Goal: Transaction & Acquisition: Purchase product/service

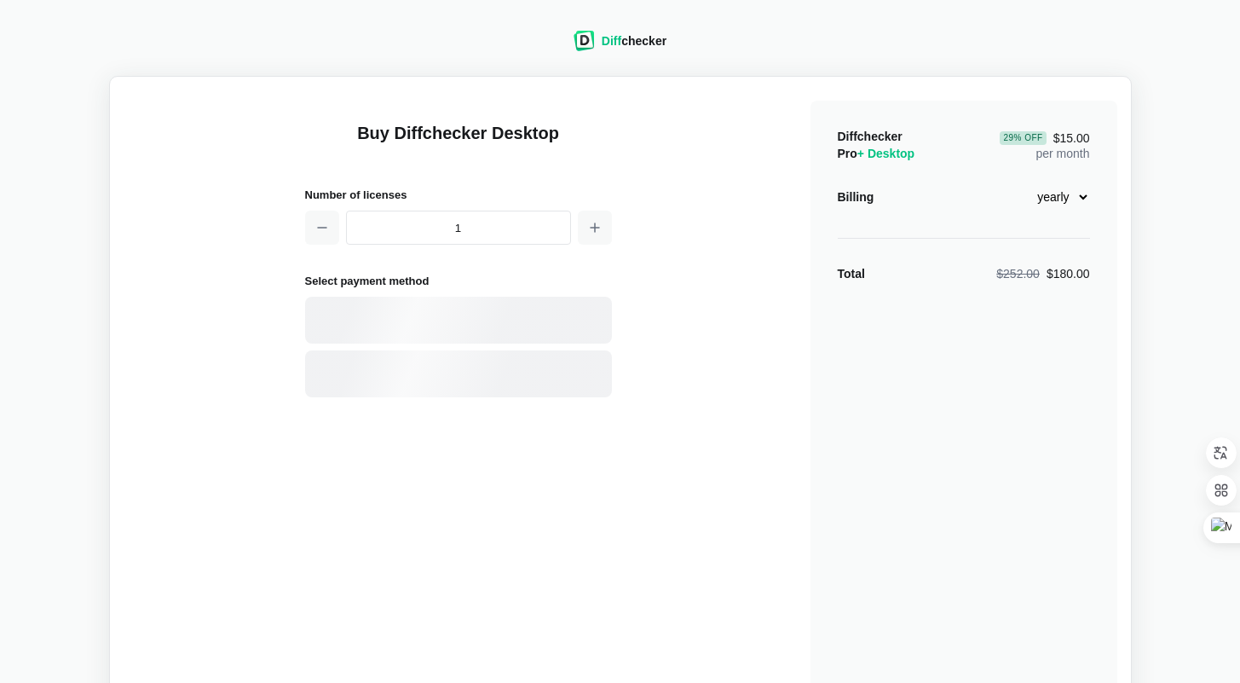
select select "desktop-yearly-180"
click at [520, 217] on input "1" at bounding box center [458, 228] width 225 height 34
click at [490, 323] on div "Card" at bounding box center [488, 320] width 230 height 17
select select "[GEOGRAPHIC_DATA]"
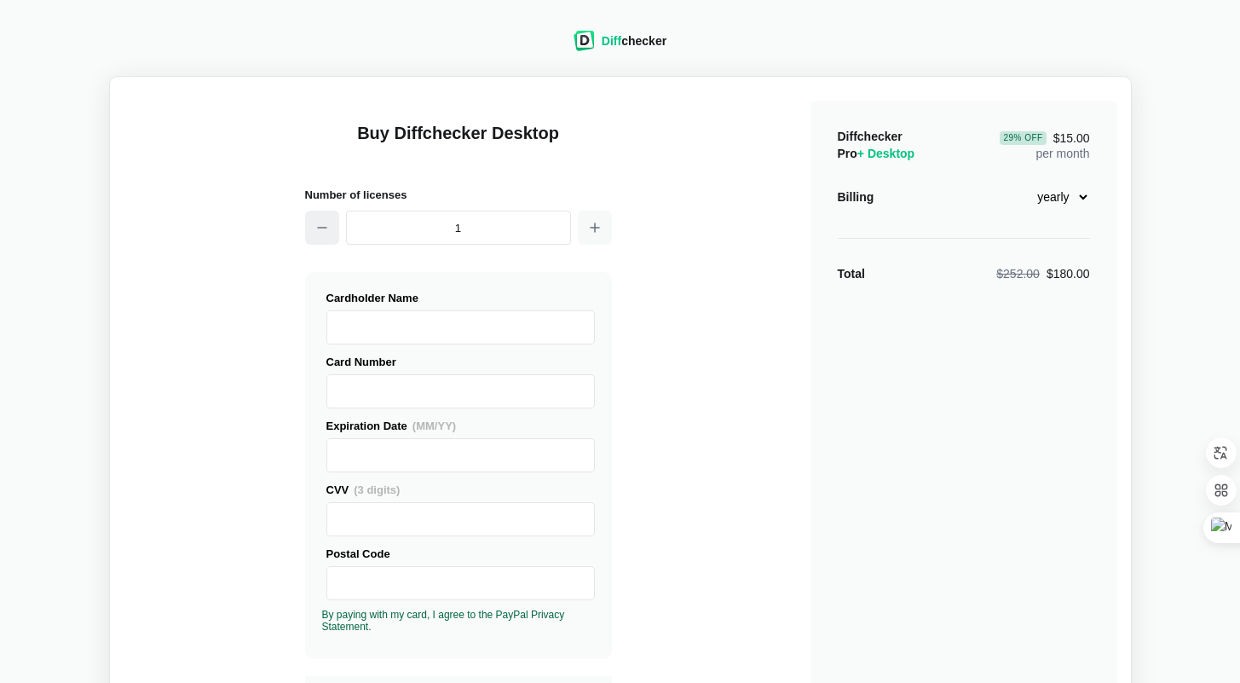
click at [319, 231] on icon "button" at bounding box center [322, 228] width 14 height 14
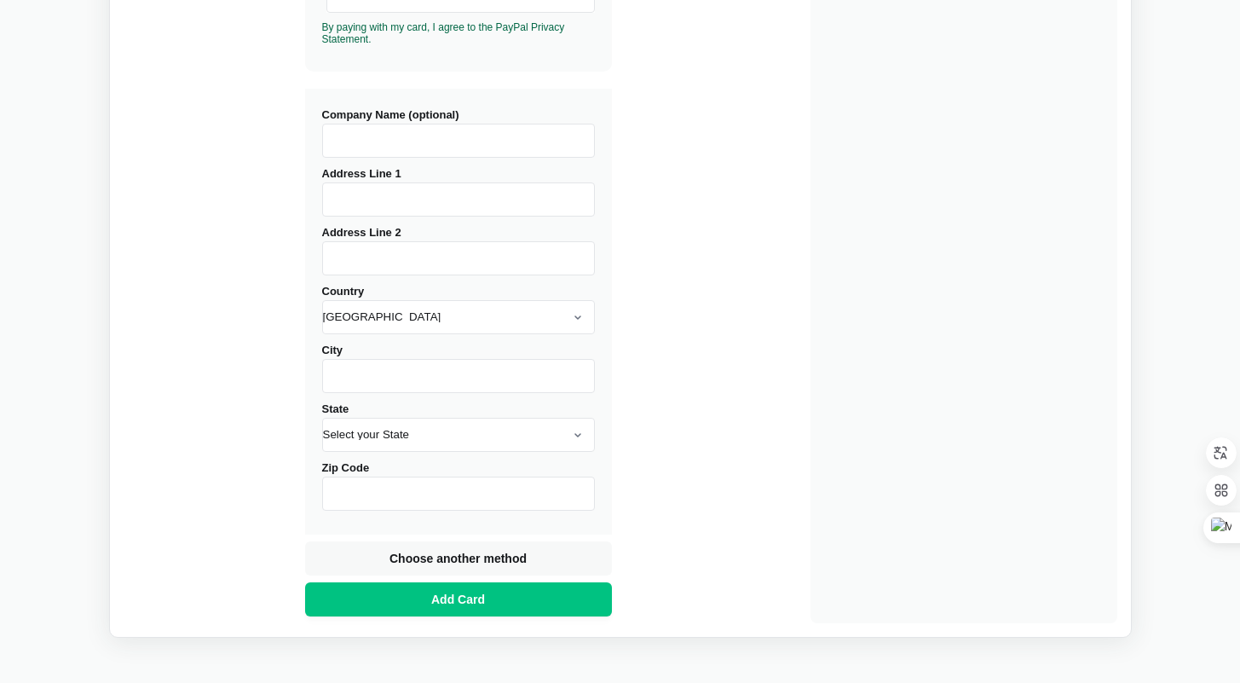
scroll to position [648, 0]
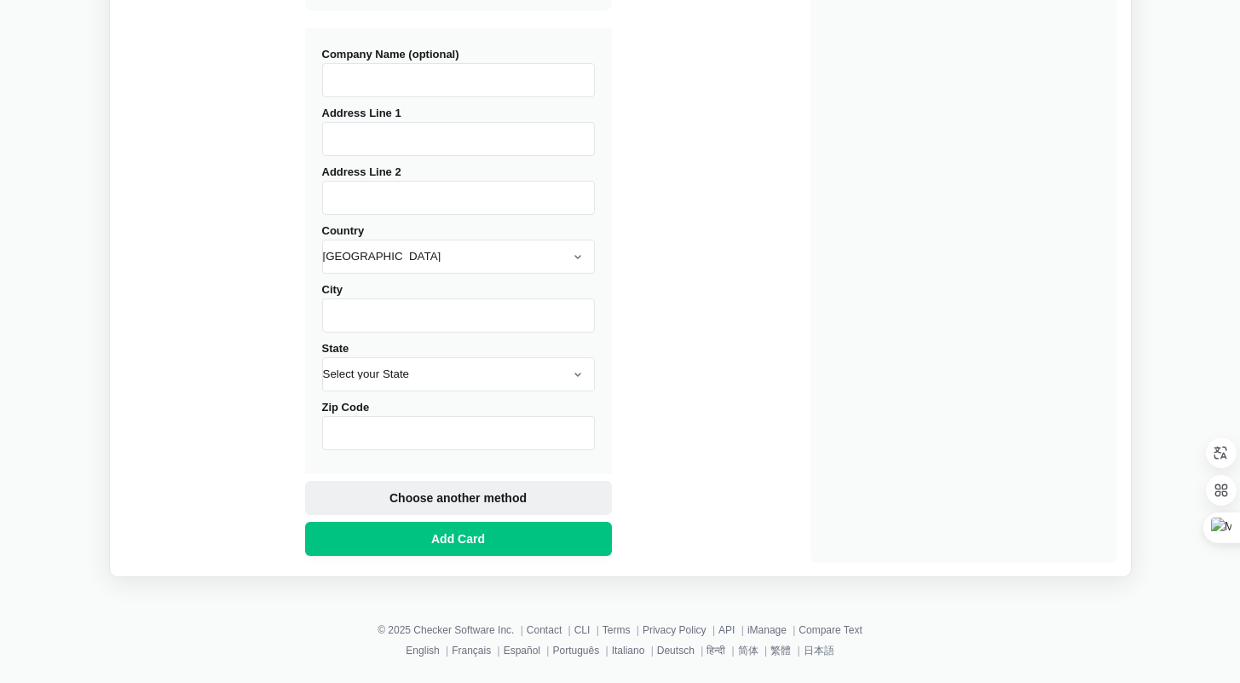
click at [476, 499] on span "Choose another method" at bounding box center [458, 497] width 144 height 17
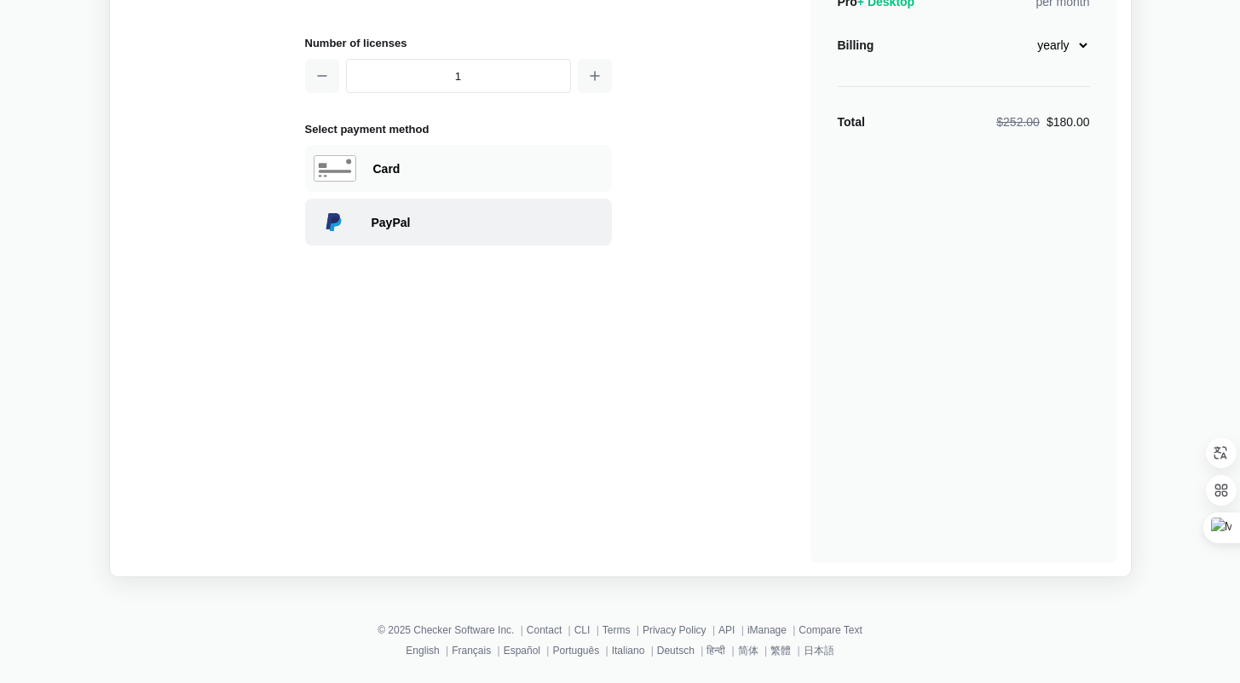
click at [462, 219] on div "PayPal" at bounding box center [488, 222] width 232 height 17
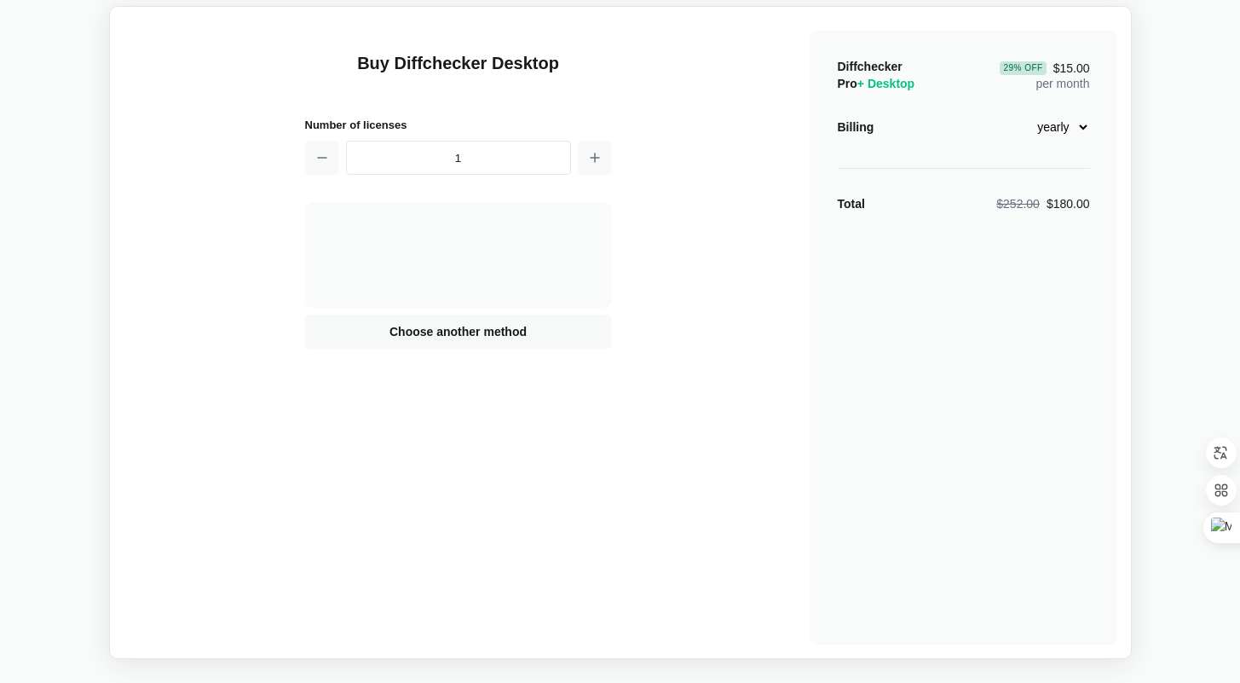
scroll to position [0, 0]
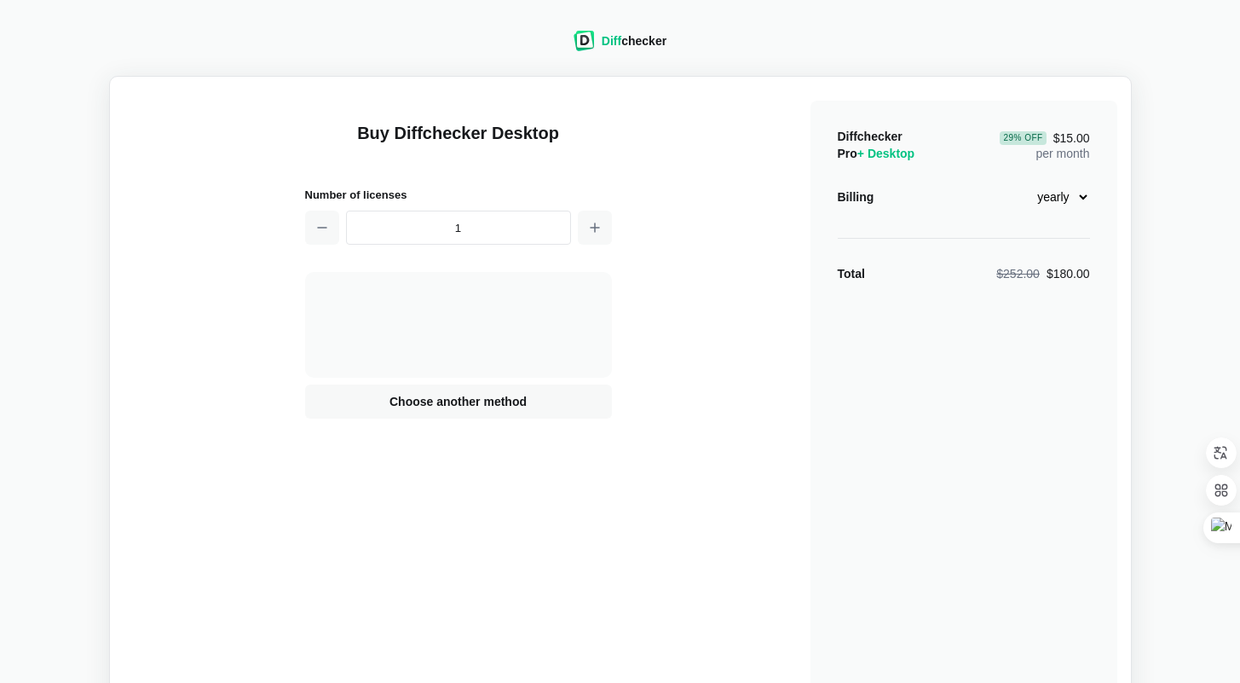
click at [434, 395] on span "Choose another method" at bounding box center [458, 401] width 144 height 17
click at [482, 325] on div "Card" at bounding box center [488, 320] width 230 height 17
select select "[GEOGRAPHIC_DATA]"
